Goal: Task Accomplishment & Management: Complete application form

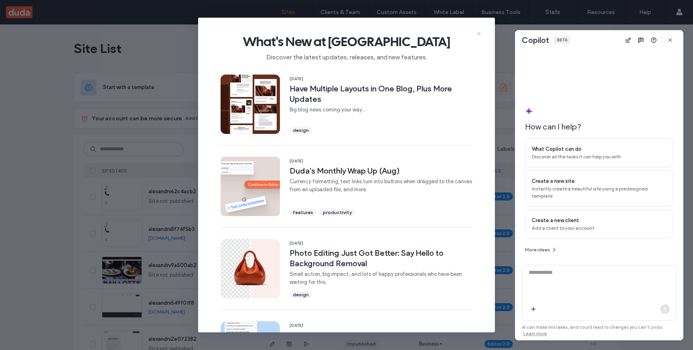
click at [477, 33] on icon at bounding box center [479, 33] width 6 height 6
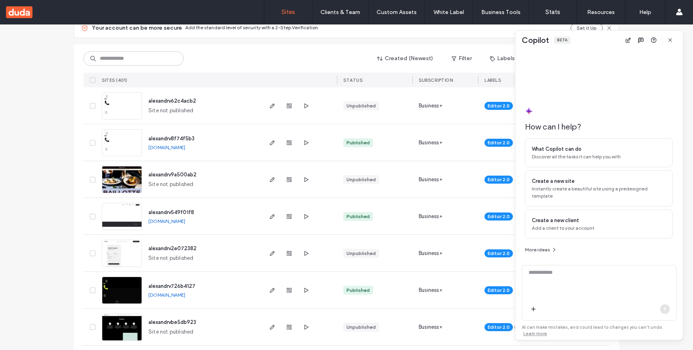
scroll to position [95, 0]
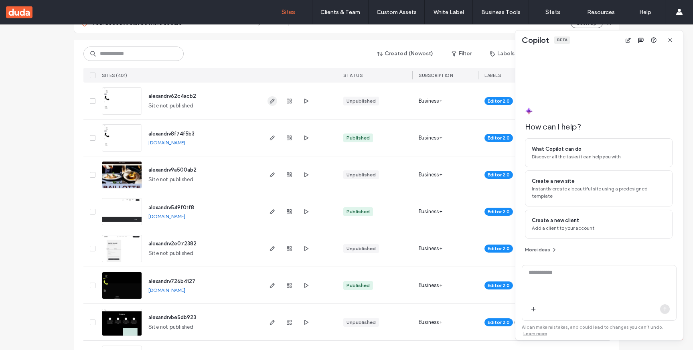
click at [271, 103] on icon "button" at bounding box center [272, 101] width 6 height 6
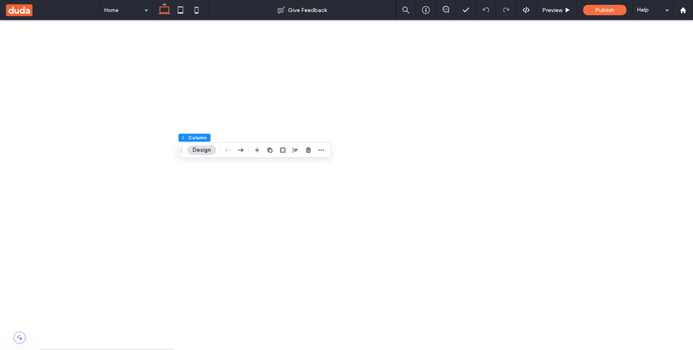
type input "*******"
type input "*"
type input "***"
type input "*"
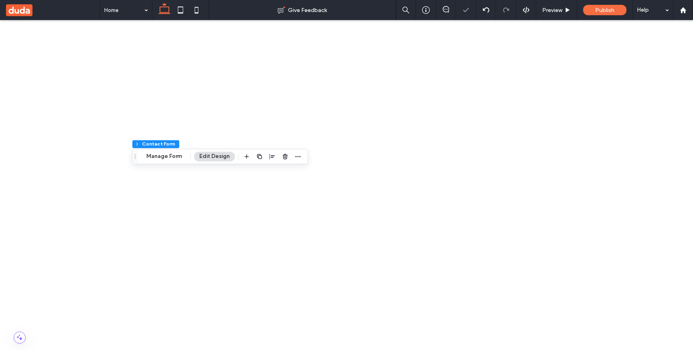
type input "***"
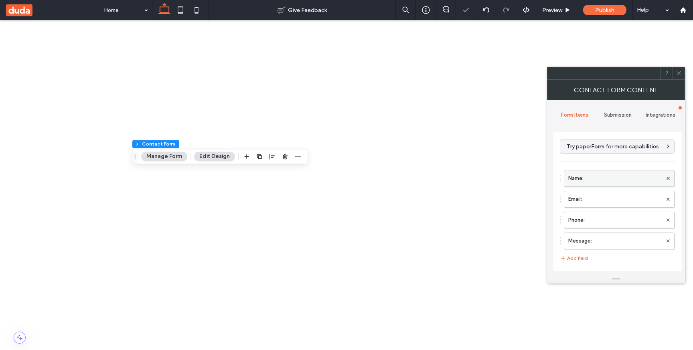
click at [610, 182] on label "Name:" at bounding box center [615, 178] width 94 height 16
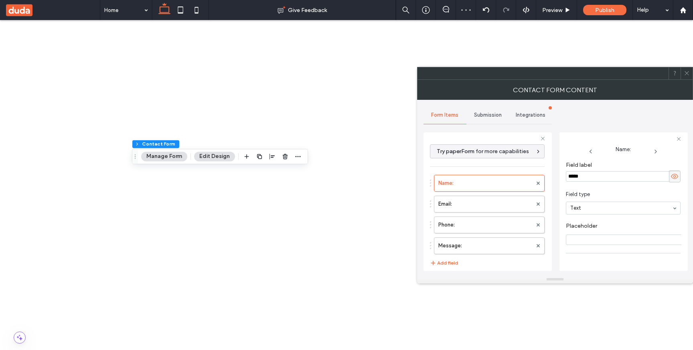
click at [687, 73] on icon at bounding box center [687, 73] width 6 height 6
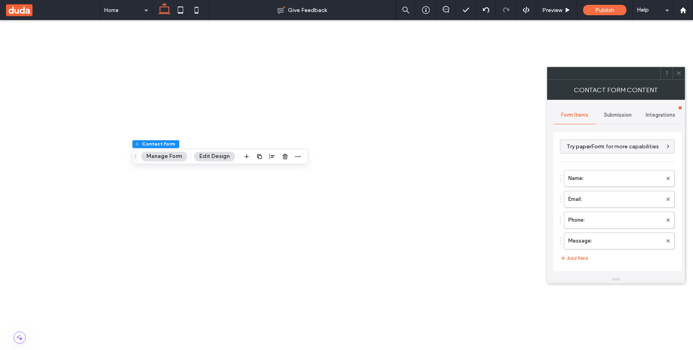
type input "**********"
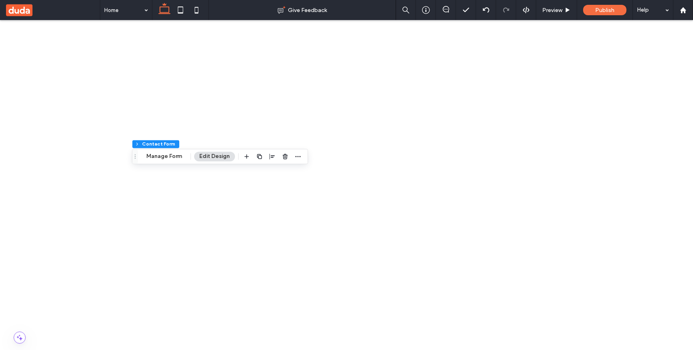
scroll to position [732, 0]
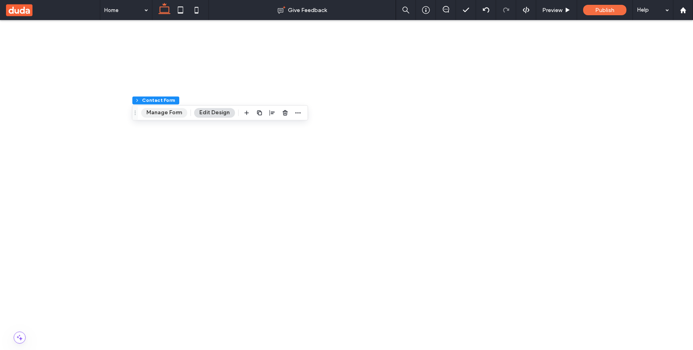
click at [175, 114] on button "Manage Form" at bounding box center [164, 113] width 46 height 10
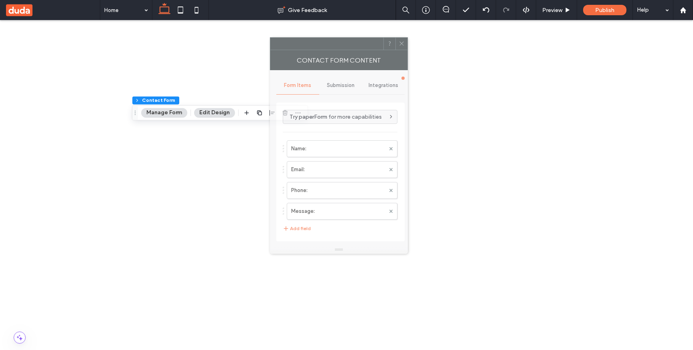
drag, startPoint x: 576, startPoint y: 74, endPoint x: 286, endPoint y: 43, distance: 292.0
click at [286, 43] on div at bounding box center [326, 44] width 113 height 12
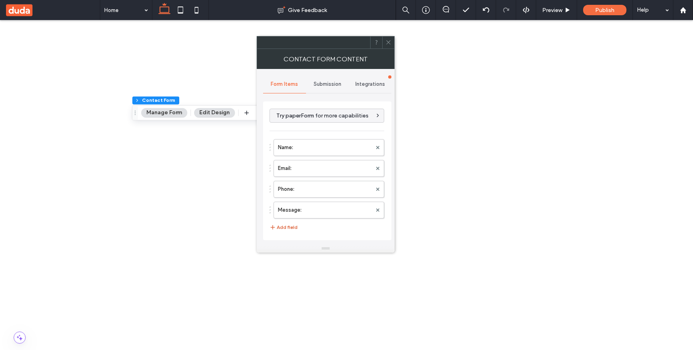
click at [285, 229] on button "Add field" at bounding box center [284, 228] width 28 height 10
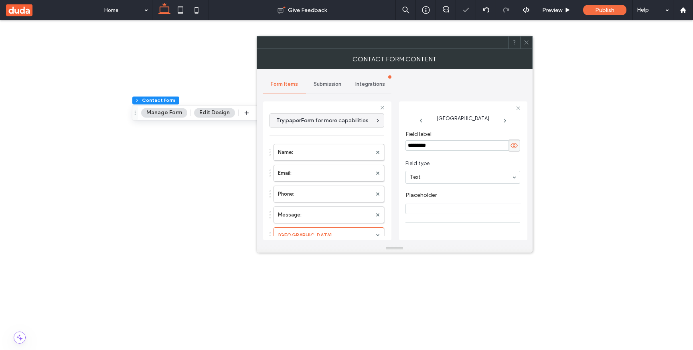
scroll to position [57, 0]
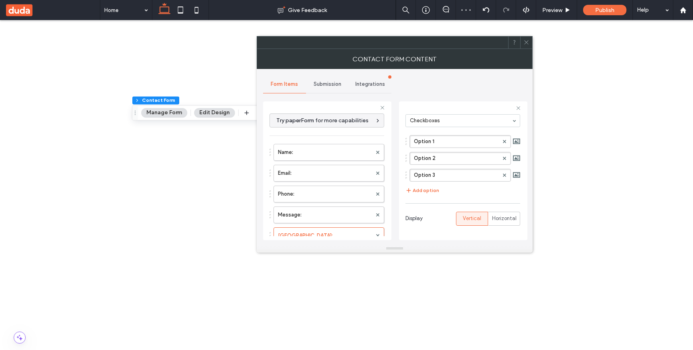
click at [521, 40] on div at bounding box center [526, 43] width 12 height 12
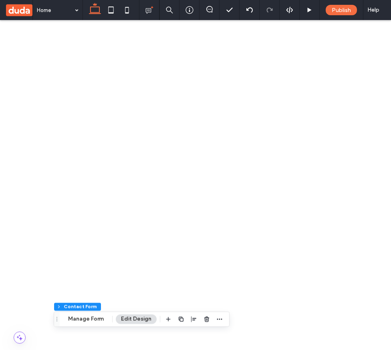
scroll to position [0, 0]
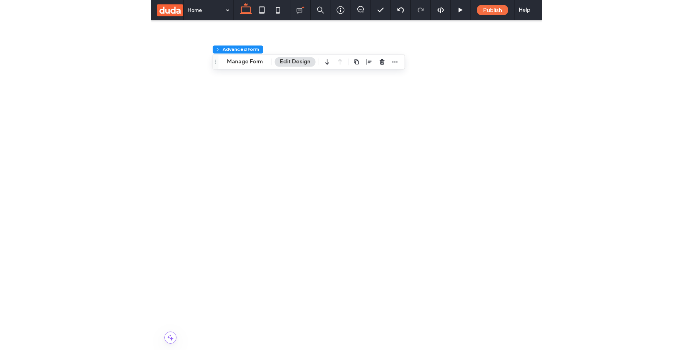
scroll to position [50, 0]
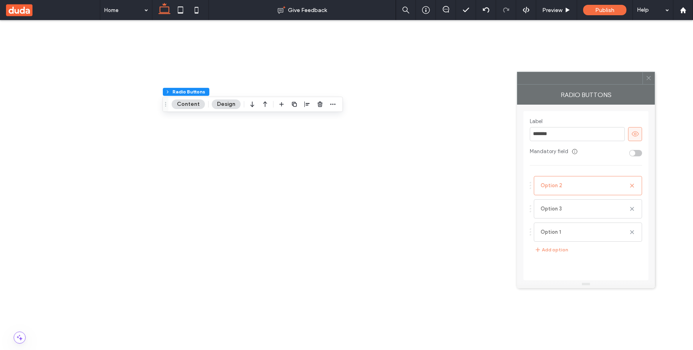
drag, startPoint x: 612, startPoint y: 75, endPoint x: 418, endPoint y: 79, distance: 193.8
click at [517, 79] on div at bounding box center [579, 78] width 125 height 12
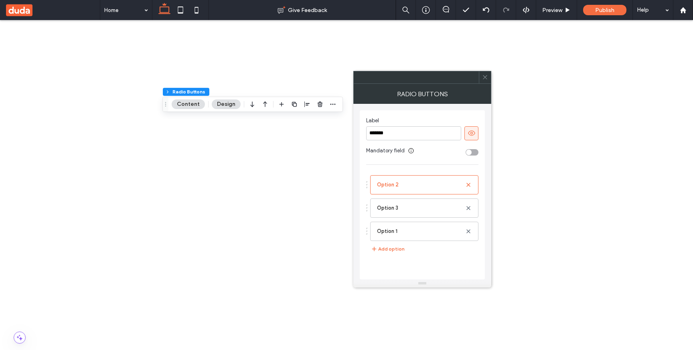
click at [468, 134] on use at bounding box center [471, 133] width 7 height 5
click at [470, 134] on use at bounding box center [471, 133] width 7 height 6
click at [485, 81] on span at bounding box center [485, 77] width 6 height 12
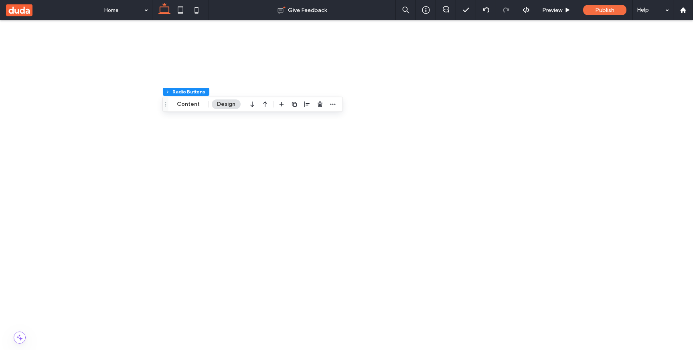
scroll to position [101, 0]
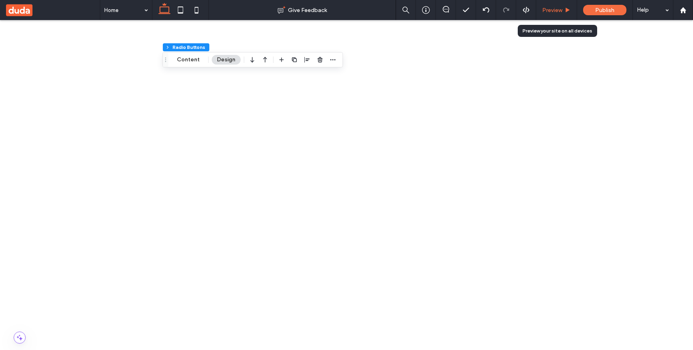
drag, startPoint x: 554, startPoint y: 8, endPoint x: 399, endPoint y: 22, distance: 155.1
click at [554, 8] on span "Preview" at bounding box center [552, 10] width 20 height 7
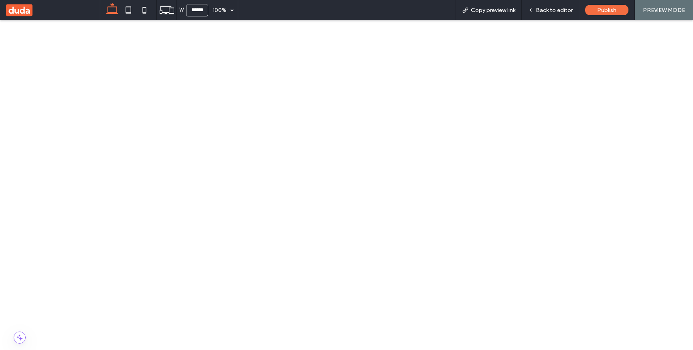
scroll to position [95, 0]
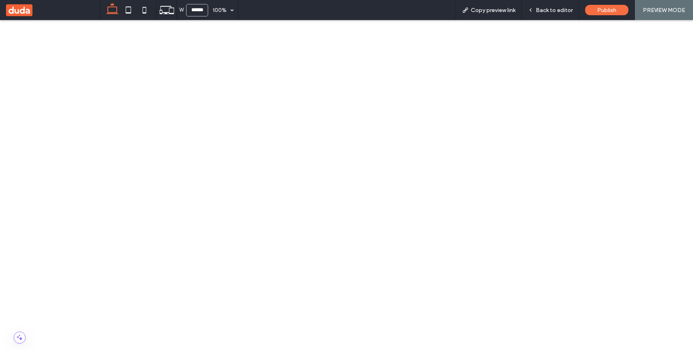
click at [545, 11] on span "Back to editor" at bounding box center [554, 10] width 37 height 7
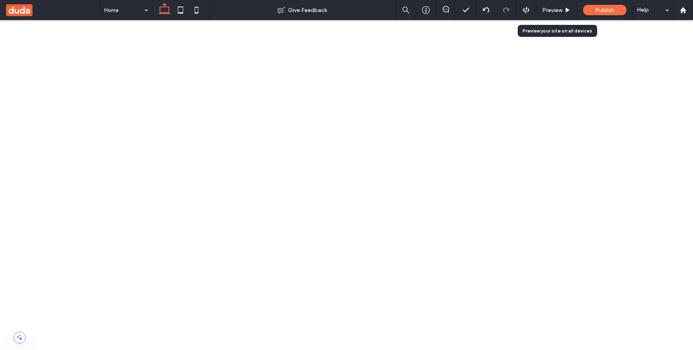
scroll to position [101, 0]
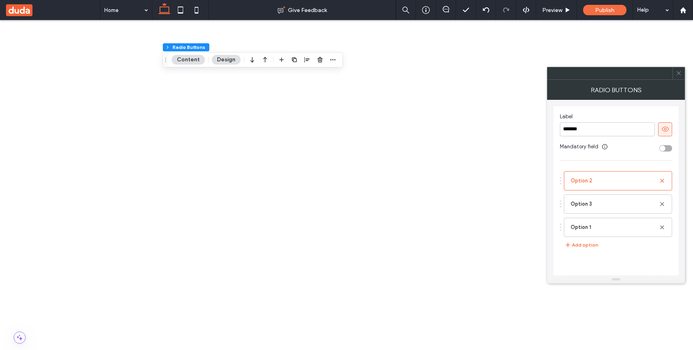
drag, startPoint x: 628, startPoint y: 79, endPoint x: 362, endPoint y: 79, distance: 266.3
click at [548, 79] on div at bounding box center [610, 73] width 125 height 12
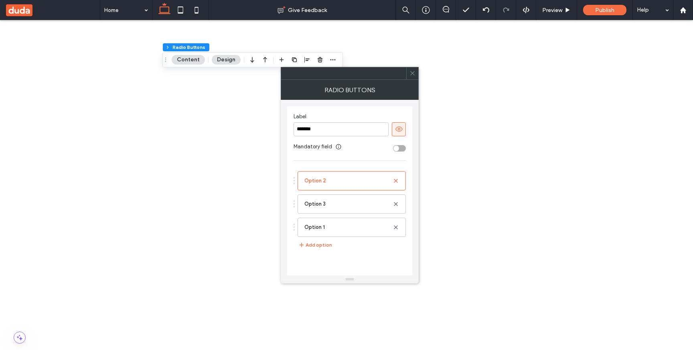
click at [408, 76] on div at bounding box center [412, 73] width 12 height 12
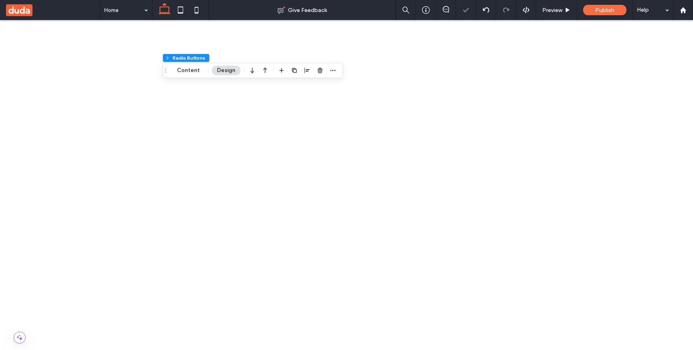
scroll to position [101, 0]
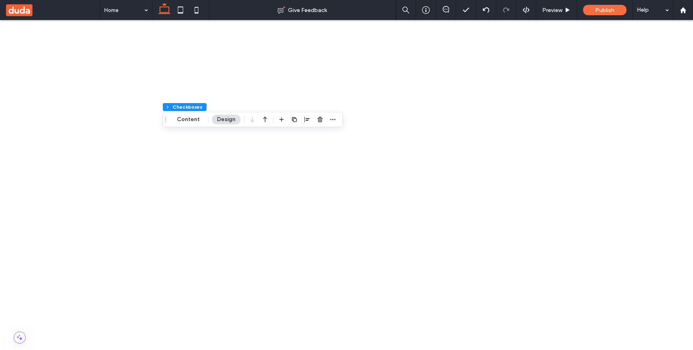
scroll to position [41, 0]
click at [15, 339] on span at bounding box center [14, 339] width 12 height 6
